Goal: Information Seeking & Learning: Understand process/instructions

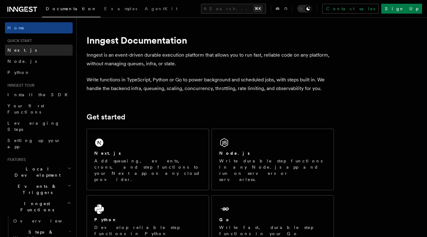
click at [45, 49] on link "Next.js" at bounding box center [39, 50] width 68 height 11
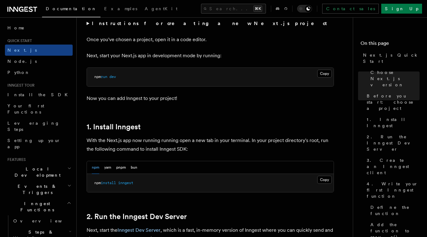
scroll to position [250, 0]
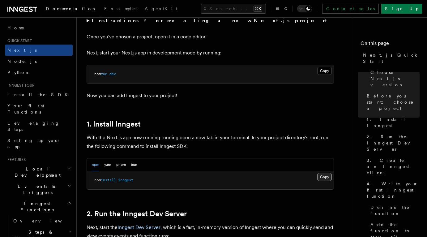
click at [324, 177] on button "Copy Copied" at bounding box center [324, 177] width 15 height 8
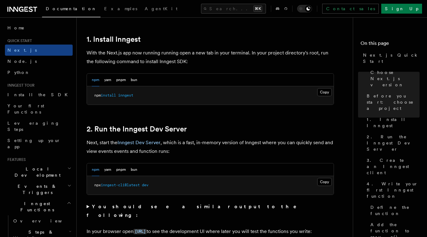
scroll to position [337, 0]
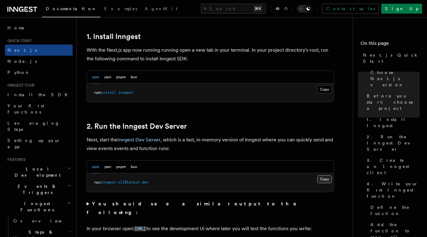
click at [327, 179] on button "Copy Copied" at bounding box center [324, 179] width 15 height 8
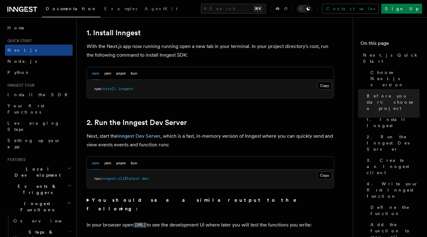
click at [125, 198] on strong "You should see a similar output to the following:" at bounding box center [196, 204] width 219 height 15
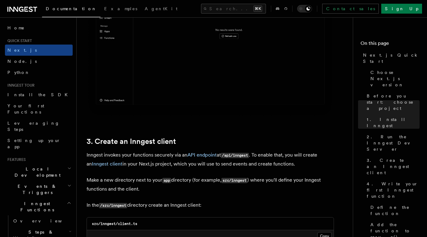
scroll to position [829, 0]
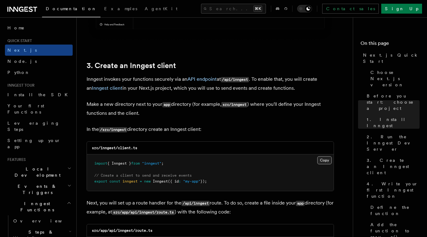
click at [326, 161] on button "Copy Copied" at bounding box center [324, 160] width 15 height 8
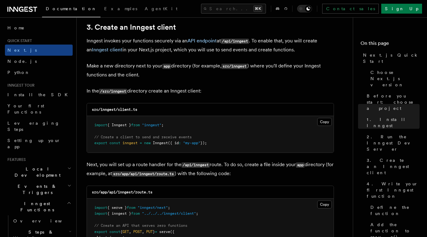
scroll to position [931, 0]
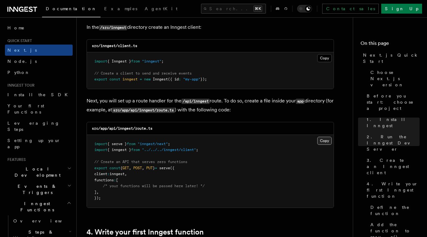
click at [324, 141] on button "Copy Copied" at bounding box center [324, 141] width 15 height 8
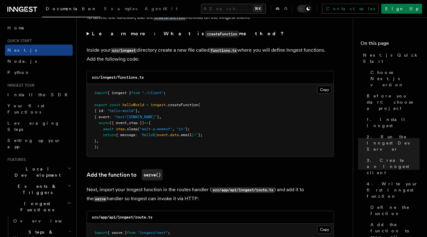
scroll to position [1219, 0]
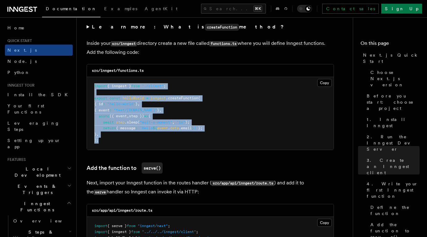
drag, startPoint x: 101, startPoint y: 143, endPoint x: 90, endPoint y: 88, distance: 55.9
click at [90, 89] on pre "import { inngest } from "./client" ; export const helloWorld = inngest .createF…" at bounding box center [210, 113] width 247 height 73
click at [327, 84] on button "Copy Copied" at bounding box center [324, 83] width 15 height 8
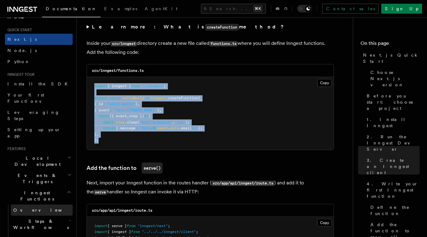
scroll to position [21, 0]
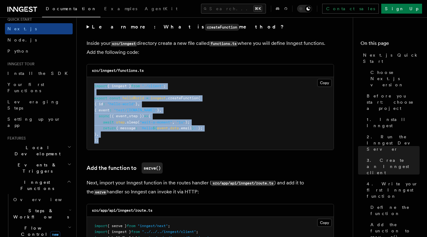
click at [34, 225] on span "Flow Control new" at bounding box center [39, 231] width 57 height 12
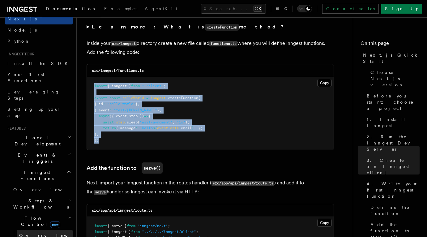
scroll to position [62, 0]
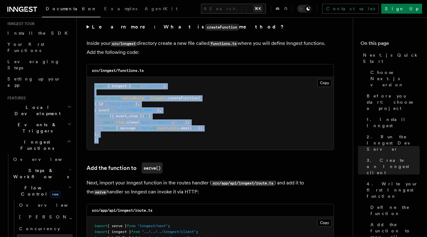
click at [38, 234] on link "Throttling" at bounding box center [45, 239] width 56 height 11
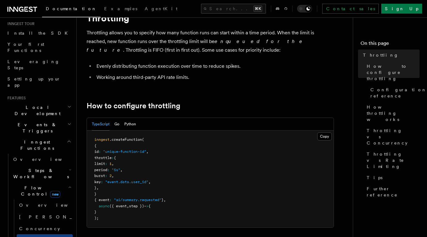
scroll to position [29, 0]
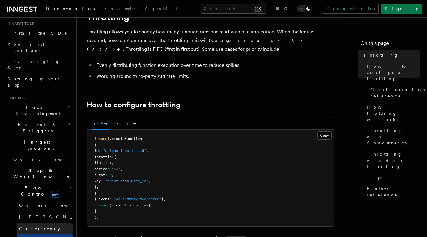
click at [35, 226] on span "Concurrency" at bounding box center [39, 228] width 41 height 5
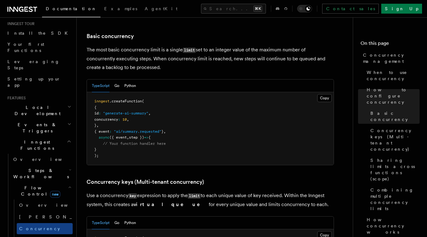
scroll to position [414, 0]
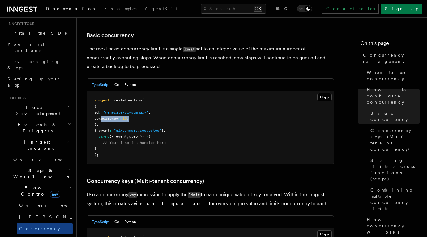
drag, startPoint x: 101, startPoint y: 92, endPoint x: 149, endPoint y: 93, distance: 48.0
click at [149, 93] on pre "inngest .createFunction ( { id : "generate-ai-summary" , concurrency : 10 , } ,…" at bounding box center [210, 127] width 247 height 73
click at [147, 92] on pre "inngest .createFunction ( { id : "generate-ai-summary" , concurrency : 10 , } ,…" at bounding box center [210, 127] width 247 height 73
drag, startPoint x: 144, startPoint y: 92, endPoint x: 103, endPoint y: 92, distance: 40.8
click at [103, 92] on pre "inngest .createFunction ( { id : "generate-ai-summary" , concurrency : 10 , } ,…" at bounding box center [210, 127] width 247 height 73
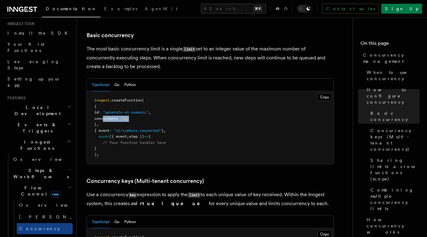
copy span "concurrency : 10 ,"
